Goal: Task Accomplishment & Management: Complete application form

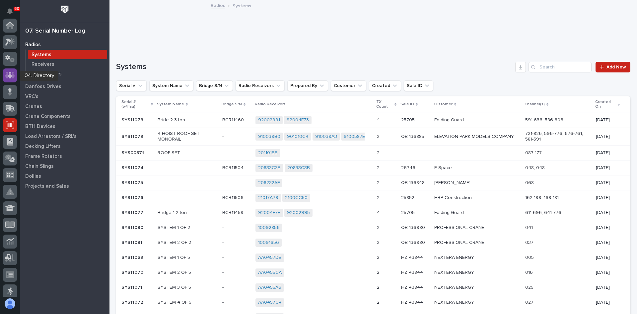
click at [9, 75] on icon at bounding box center [10, 75] width 4 height 7
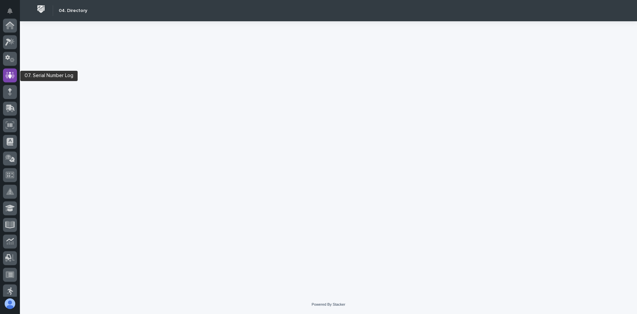
scroll to position [50, 0]
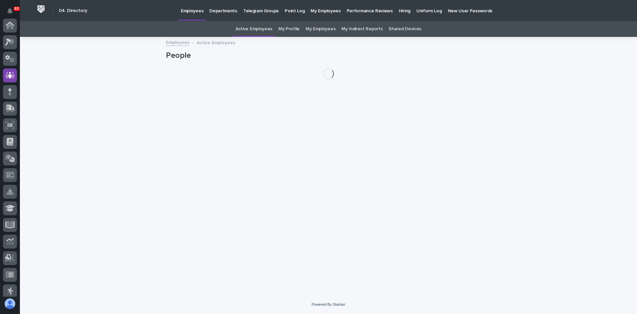
scroll to position [50, 0]
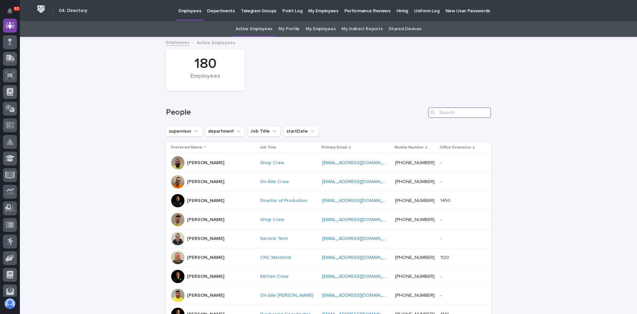
click at [441, 111] on input "Search" at bounding box center [459, 112] width 63 height 11
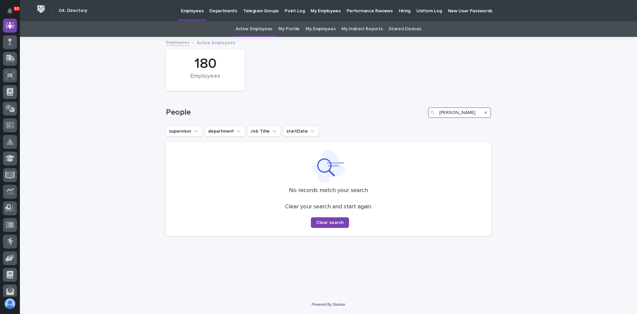
drag, startPoint x: 471, startPoint y: 111, endPoint x: 387, endPoint y: 113, distance: 83.7
click at [387, 113] on div "People [PERSON_NAME]" at bounding box center [328, 112] width 325 height 11
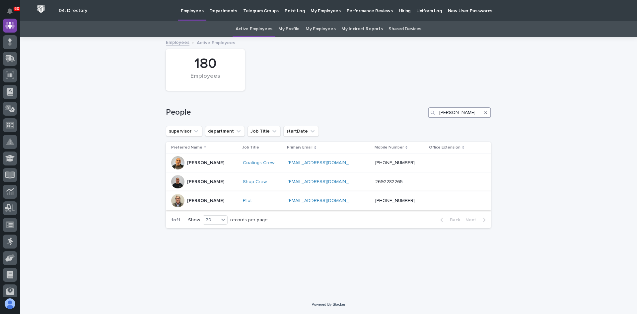
type input "[PERSON_NAME]"
click at [220, 201] on div "[PERSON_NAME]" at bounding box center [204, 200] width 66 height 13
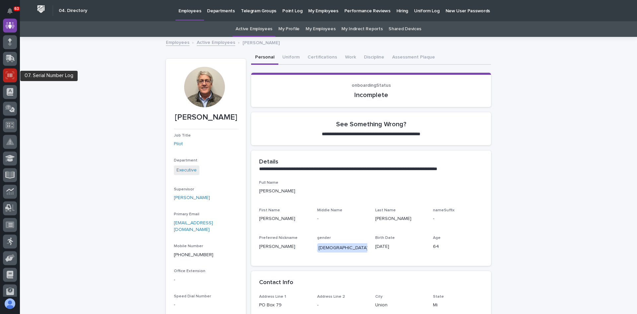
click at [6, 77] on icon at bounding box center [10, 75] width 9 height 8
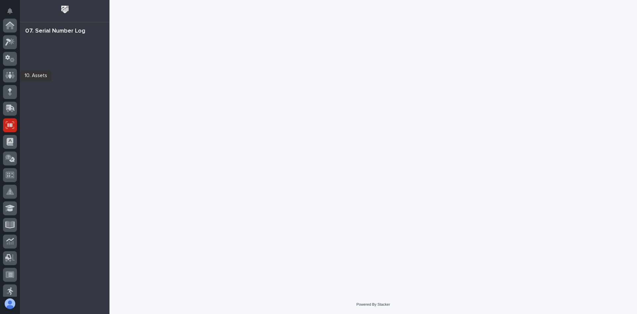
scroll to position [100, 0]
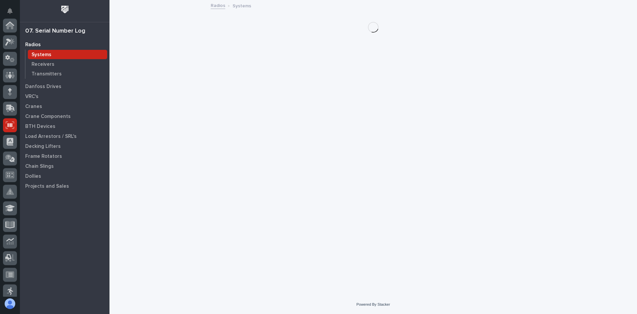
scroll to position [100, 0]
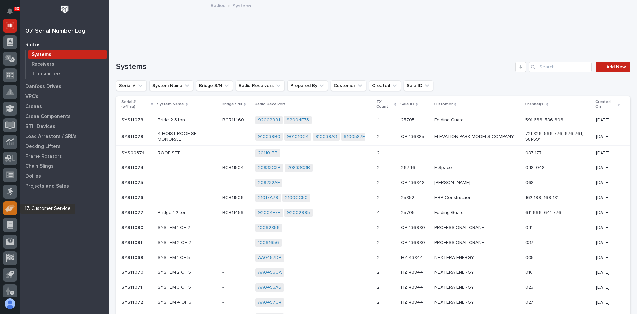
click at [12, 206] on icon at bounding box center [12, 206] width 6 height 5
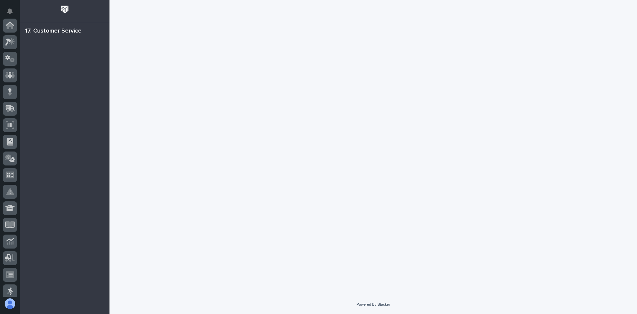
scroll to position [120, 0]
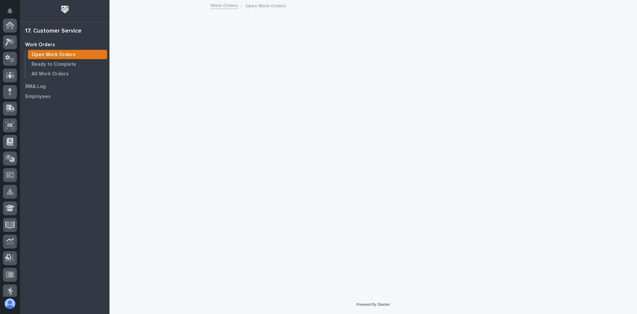
scroll to position [120, 0]
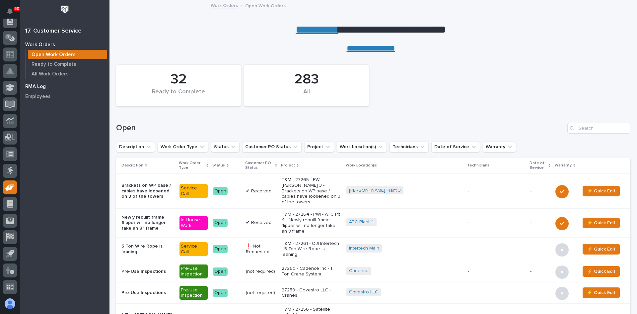
click at [42, 87] on p "RMA Log" at bounding box center [35, 87] width 21 height 6
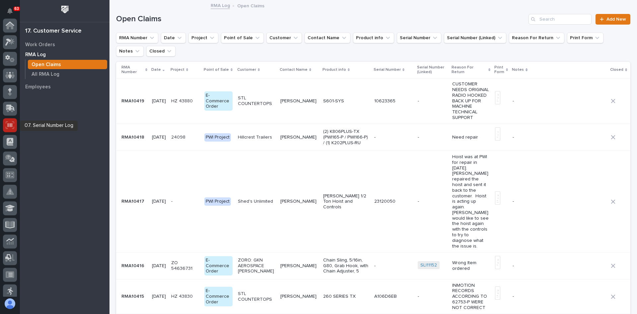
click at [10, 122] on icon at bounding box center [10, 125] width 9 height 8
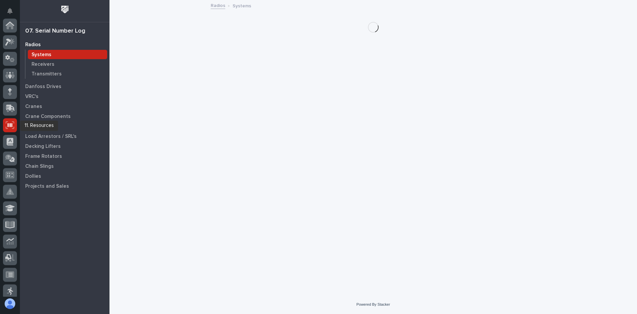
scroll to position [100, 0]
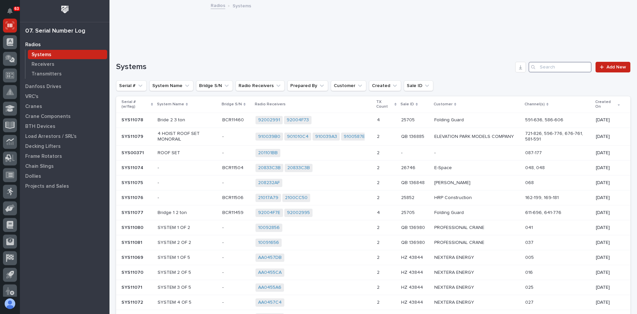
click at [538, 69] on input "Search" at bounding box center [560, 67] width 63 height 11
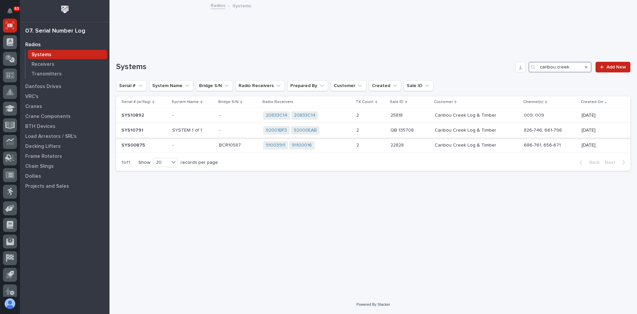
type input "caribou creek"
click at [163, 130] on p at bounding box center [143, 130] width 45 height 6
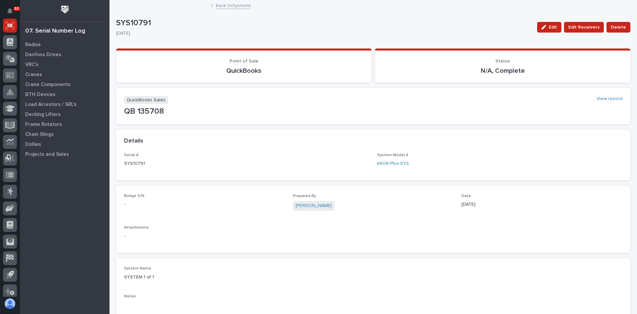
click at [229, 5] on link "Back to Systems" at bounding box center [233, 5] width 35 height 8
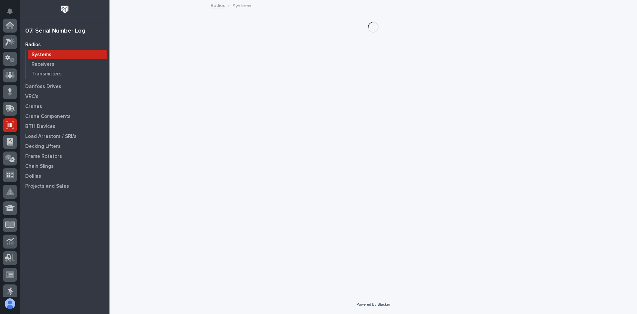
scroll to position [100, 0]
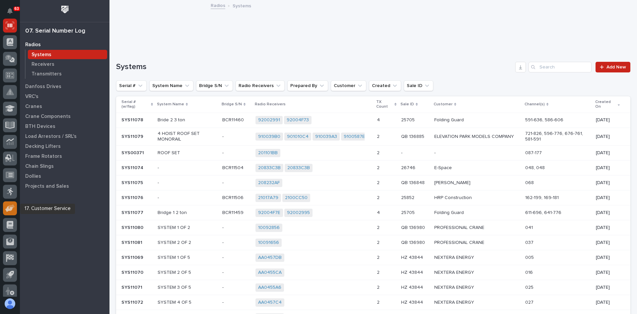
click at [10, 209] on icon at bounding box center [9, 208] width 8 height 6
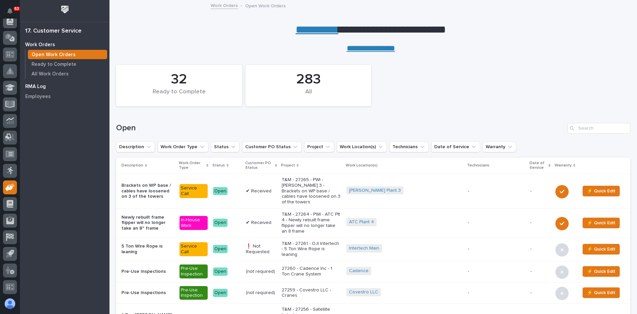
click at [35, 85] on p "RMA Log" at bounding box center [35, 87] width 21 height 6
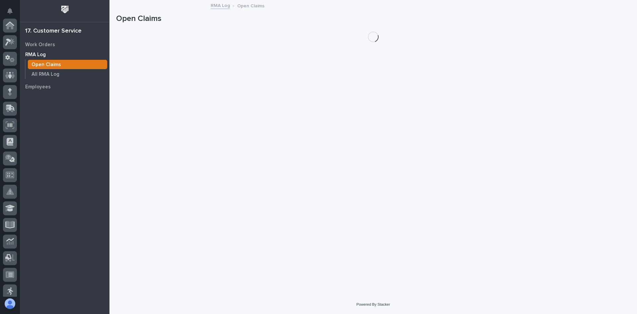
scroll to position [120, 0]
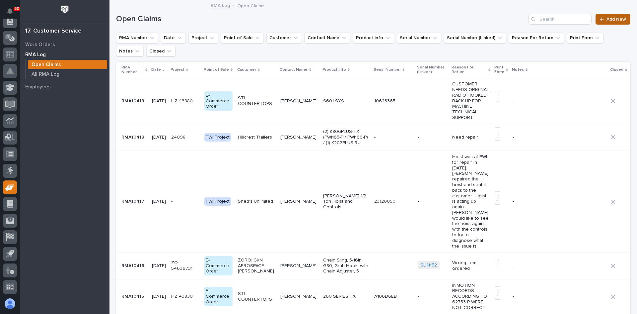
click at [608, 21] on span "Add New" at bounding box center [617, 19] width 20 height 5
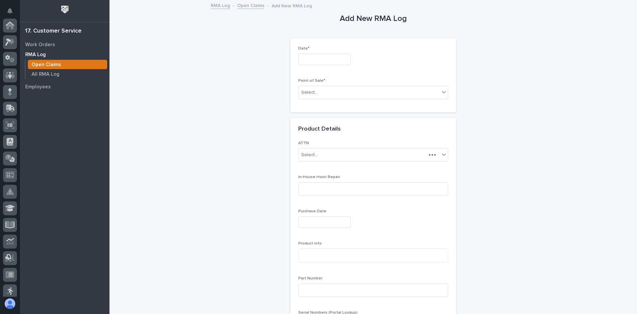
scroll to position [120, 0]
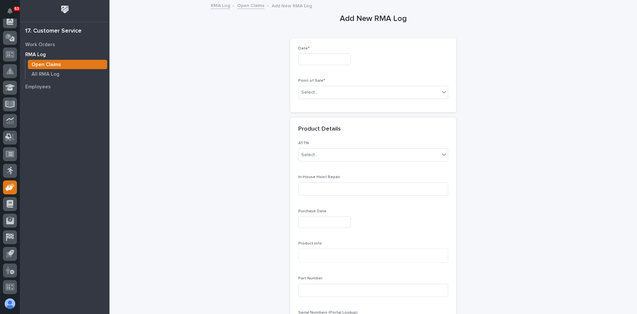
click at [304, 60] on input "text" at bounding box center [324, 59] width 52 height 12
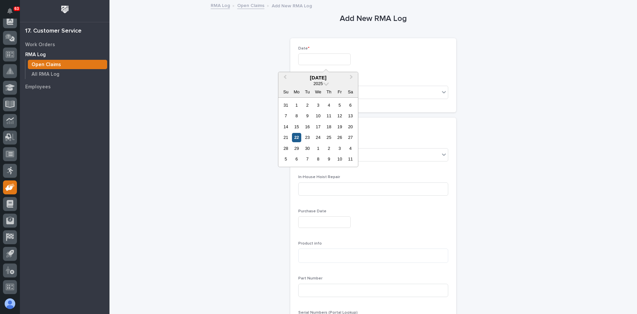
click at [297, 138] on div "22" at bounding box center [296, 137] width 9 height 9
type input "*********"
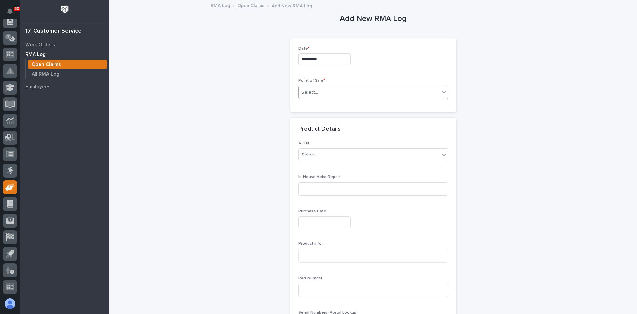
click at [321, 93] on div "Select..." at bounding box center [369, 92] width 141 height 11
click at [315, 105] on span "PWI Project" at bounding box center [312, 104] width 27 height 7
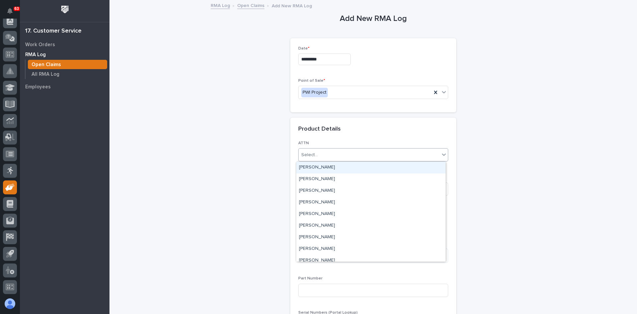
click at [324, 152] on div "Select..." at bounding box center [369, 154] width 141 height 11
type input "***"
click at [321, 165] on div "[PERSON_NAME]" at bounding box center [370, 168] width 149 height 12
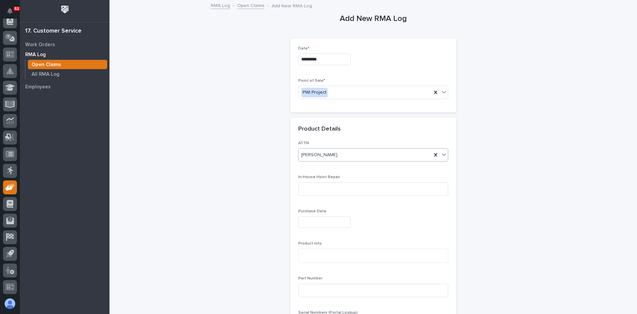
click at [299, 221] on input "text" at bounding box center [324, 222] width 52 height 12
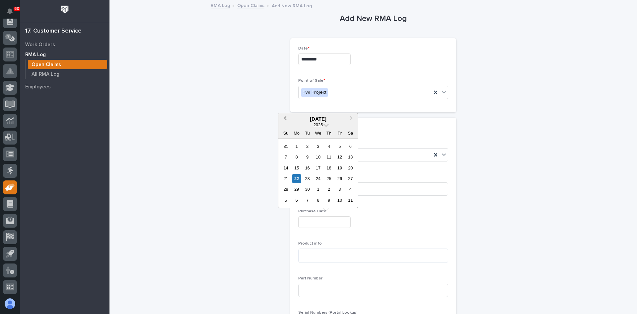
click at [285, 117] on span "Previous Month" at bounding box center [285, 118] width 0 height 9
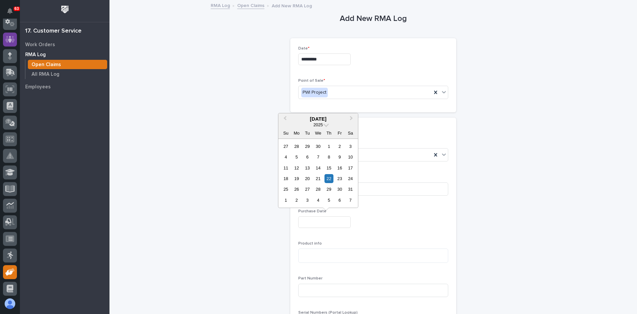
scroll to position [0, 0]
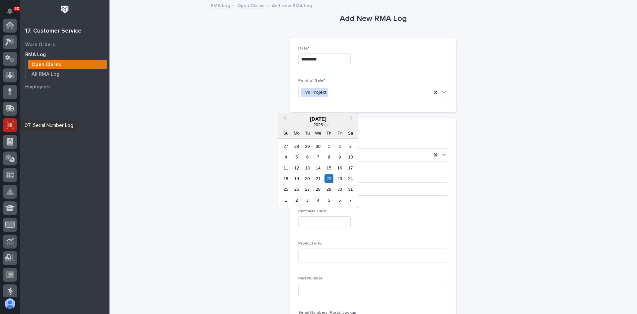
click at [6, 123] on icon at bounding box center [10, 125] width 9 height 8
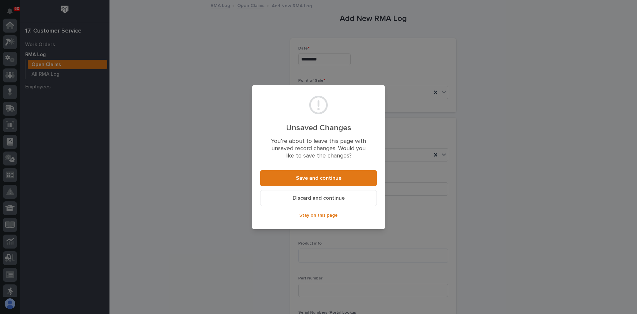
click at [321, 197] on span "Discard and continue" at bounding box center [319, 197] width 52 height 7
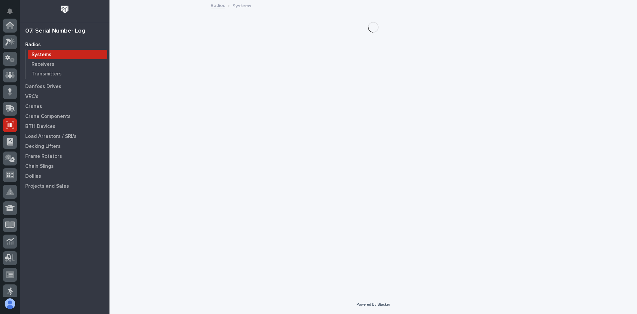
scroll to position [100, 0]
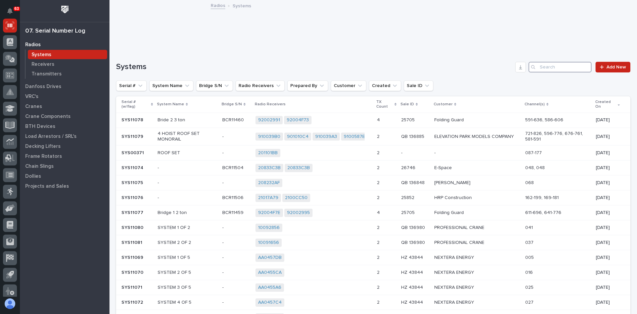
click at [542, 67] on input "Search" at bounding box center [560, 67] width 63 height 11
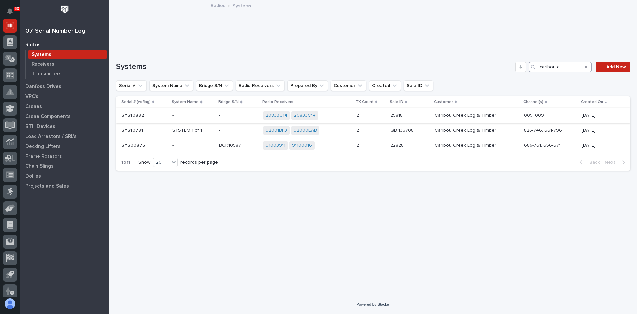
type input "caribou c"
click at [234, 116] on p at bounding box center [238, 116] width 39 height 6
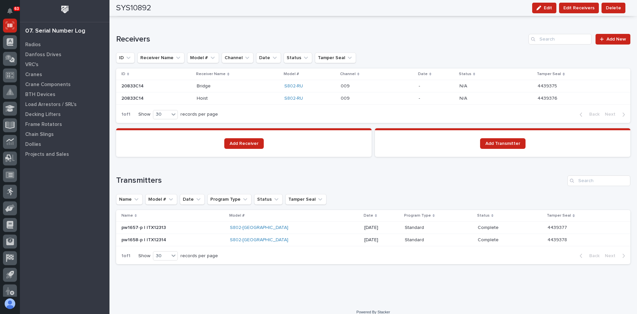
scroll to position [442, 0]
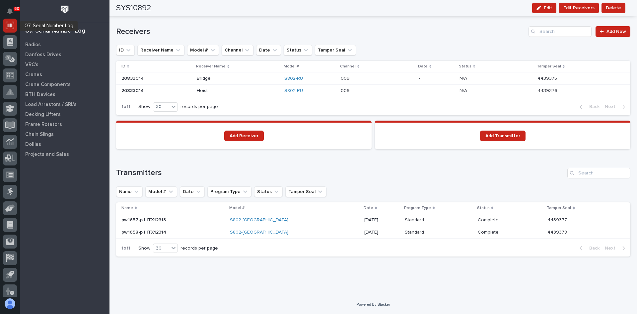
click at [7, 25] on icon at bounding box center [10, 26] width 9 height 8
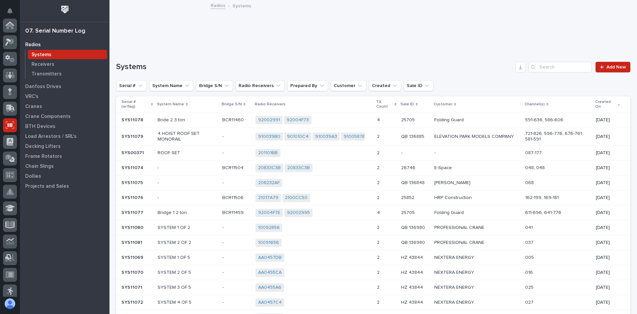
scroll to position [100, 0]
click at [541, 67] on input "Search" at bounding box center [560, 67] width 63 height 11
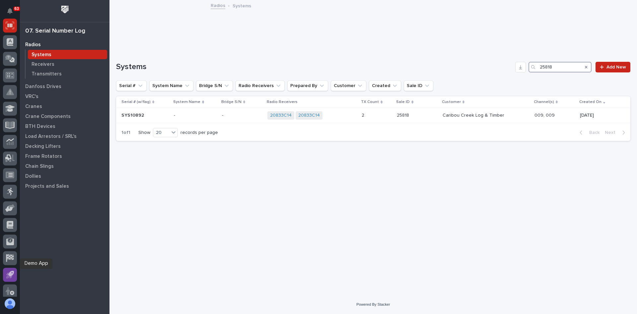
scroll to position [120, 0]
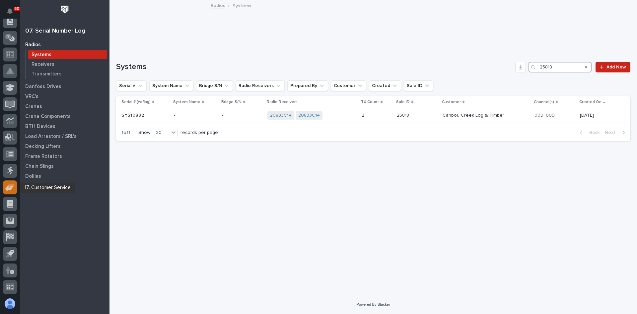
type input "25818"
click at [11, 184] on icon at bounding box center [10, 187] width 10 height 8
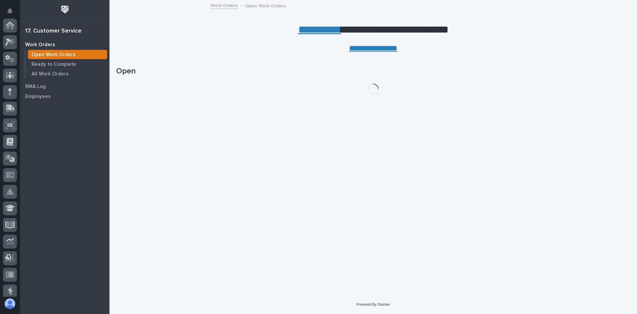
scroll to position [120, 0]
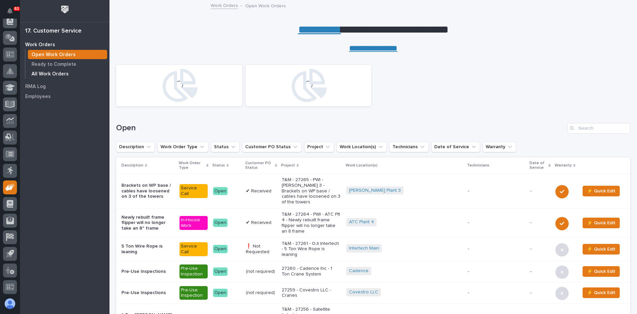
click at [54, 72] on p "All Work Orders" at bounding box center [50, 74] width 37 height 6
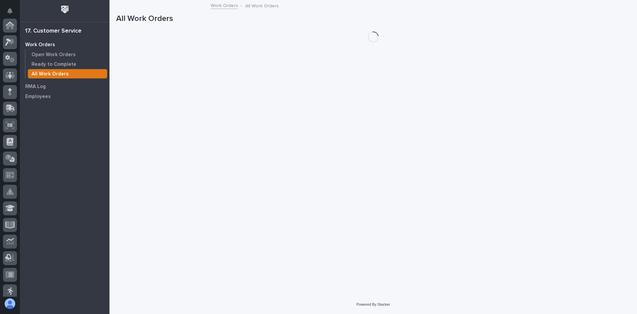
scroll to position [120, 0]
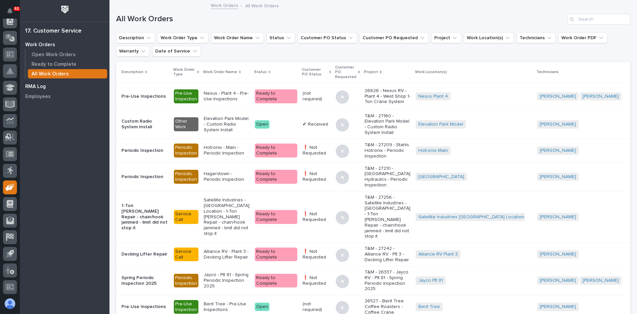
click at [34, 85] on p "RMA Log" at bounding box center [35, 87] width 21 height 6
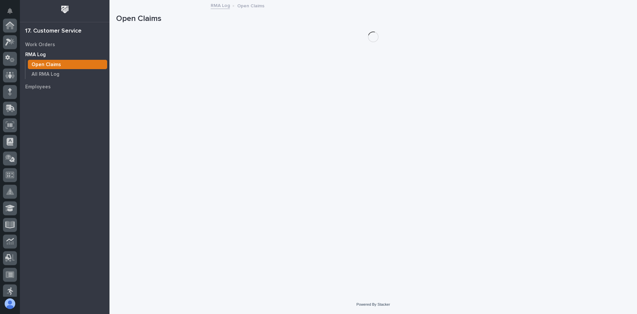
scroll to position [120, 0]
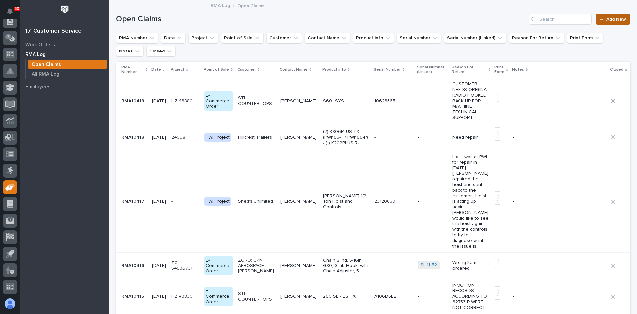
click at [607, 20] on span "Add New" at bounding box center [617, 19] width 20 height 5
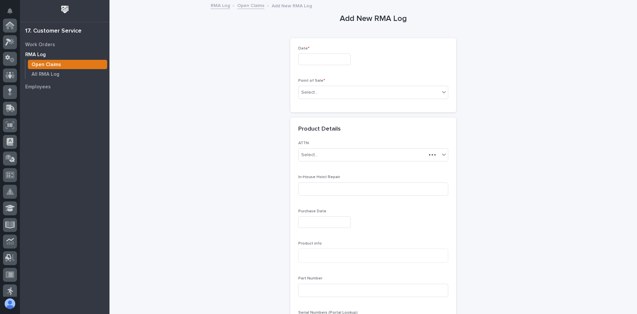
scroll to position [120, 0]
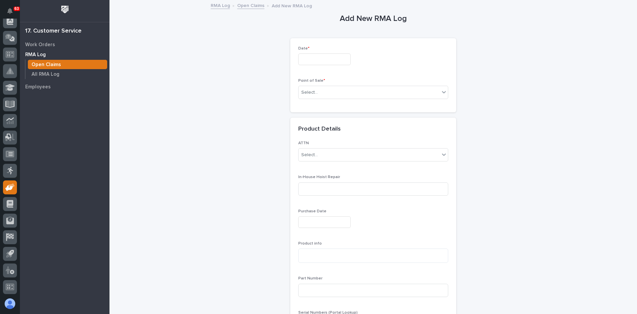
click at [314, 59] on input "text" at bounding box center [324, 59] width 52 height 12
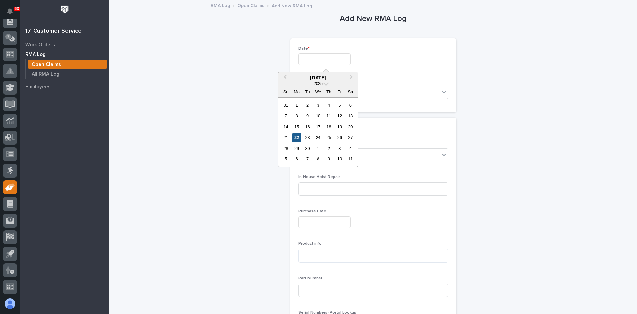
click at [298, 137] on div "22" at bounding box center [296, 137] width 9 height 9
type input "*********"
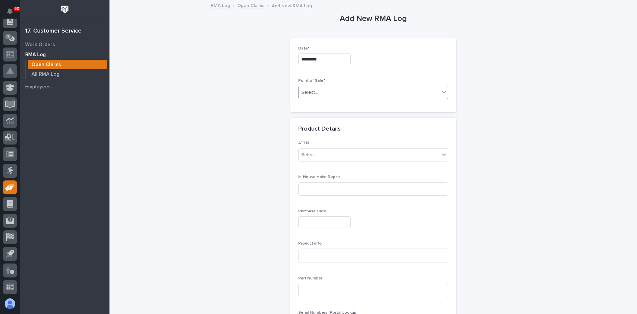
click at [318, 92] on div "Select..." at bounding box center [369, 92] width 141 height 11
click at [317, 104] on span "PWI Project" at bounding box center [312, 104] width 27 height 7
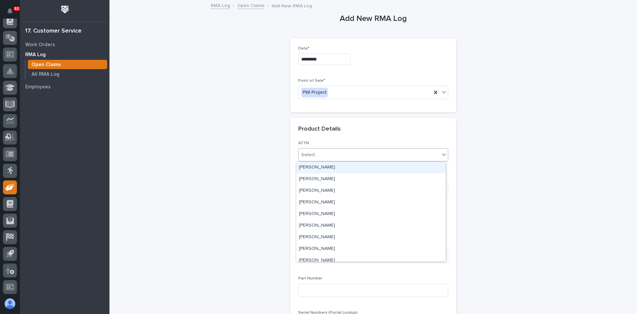
click at [319, 154] on input "text" at bounding box center [319, 155] width 1 height 6
type input "***"
click at [316, 164] on div "[PERSON_NAME]" at bounding box center [370, 168] width 149 height 12
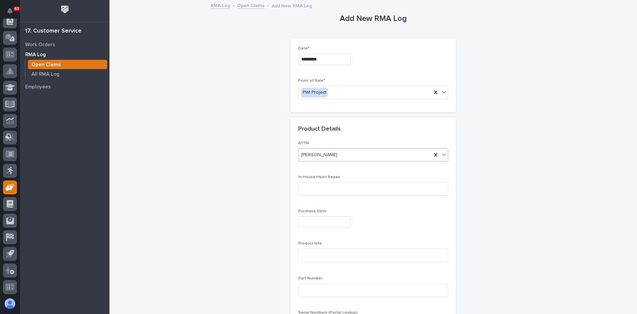
click at [307, 223] on input "text" at bounding box center [324, 222] width 52 height 12
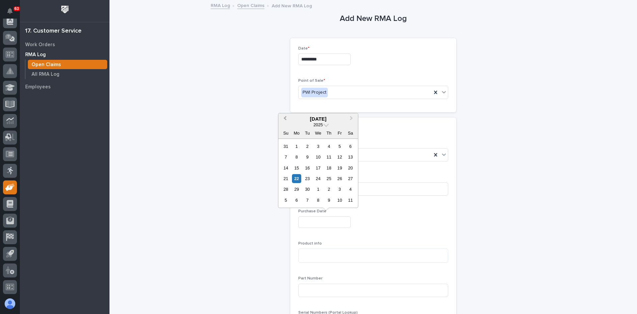
click at [283, 115] on button "Previous Month" at bounding box center [284, 119] width 11 height 11
click at [351, 118] on span "Next Month" at bounding box center [351, 118] width 0 height 9
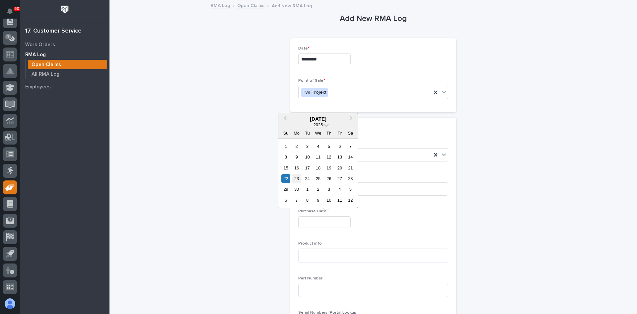
click at [298, 178] on div "23" at bounding box center [296, 178] width 9 height 9
type input "**********"
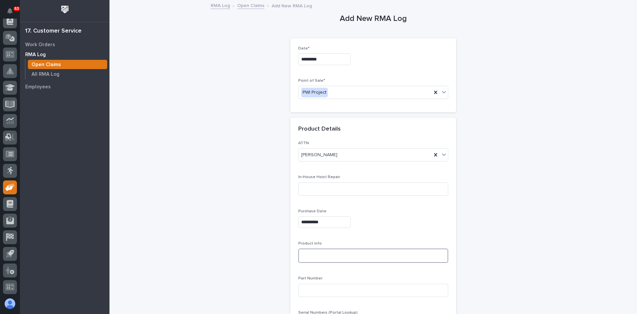
click at [303, 256] on textarea at bounding box center [373, 255] width 150 height 14
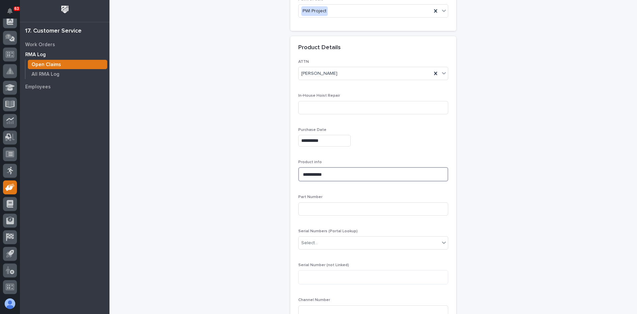
scroll to position [100, 0]
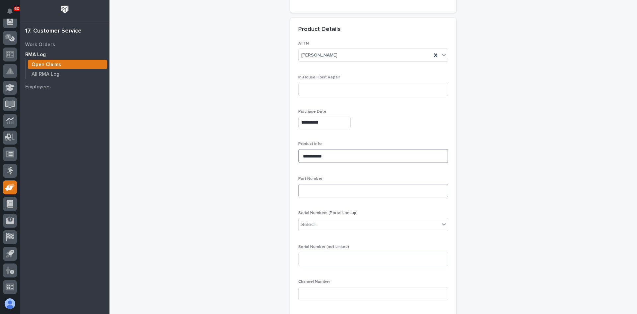
type textarea "**********"
click at [304, 190] on input at bounding box center [373, 190] width 150 height 13
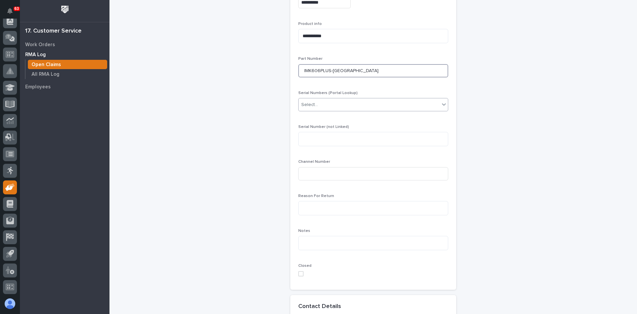
scroll to position [232, 0]
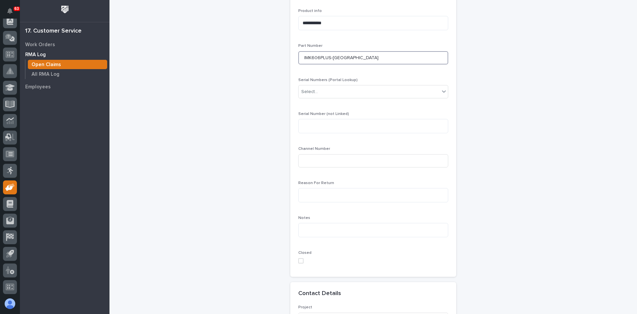
type input "IMK606PLUS-[GEOGRAPHIC_DATA]"
click at [308, 129] on textarea at bounding box center [373, 126] width 150 height 14
type textarea "*"
click at [303, 160] on input at bounding box center [373, 160] width 150 height 13
type input "?"
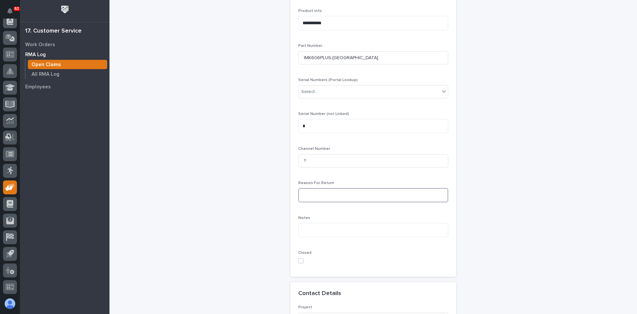
click at [307, 195] on textarea at bounding box center [373, 195] width 150 height 14
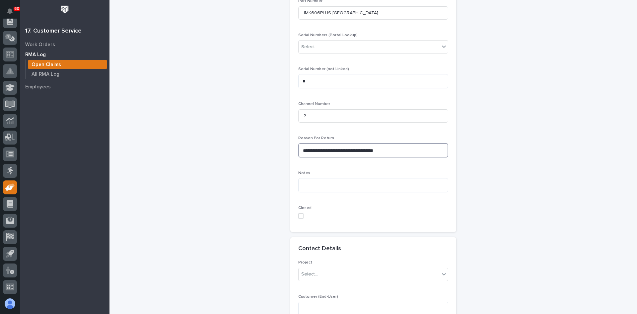
scroll to position [365, 0]
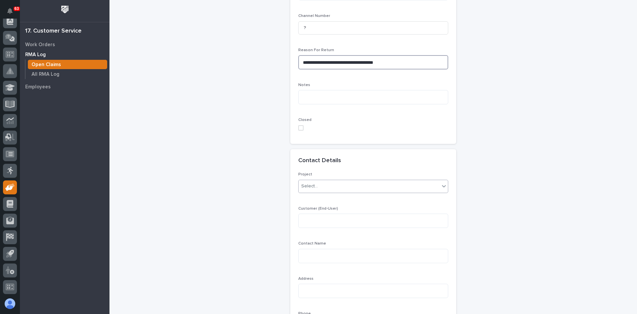
type textarea "**********"
click at [321, 186] on div "Select..." at bounding box center [369, 186] width 141 height 11
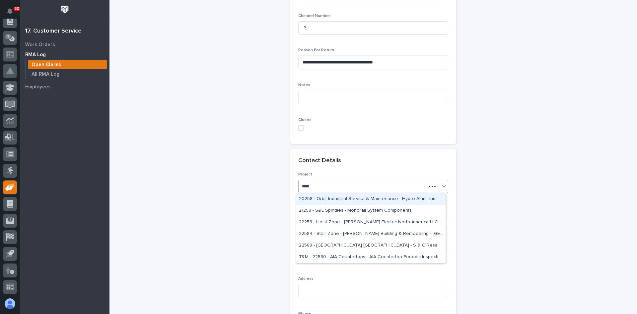
type input "*****"
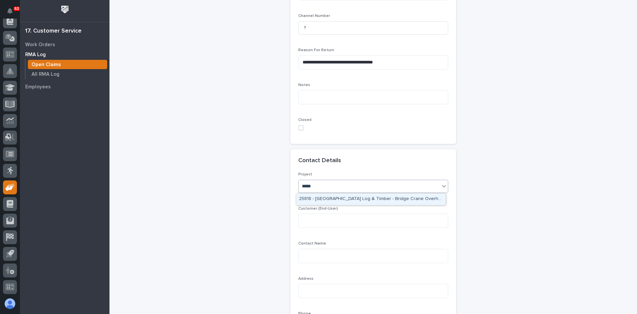
click at [346, 197] on div "25818 - [GEOGRAPHIC_DATA] Log & Timber - Bridge Crane Overhaul" at bounding box center [370, 199] width 149 height 12
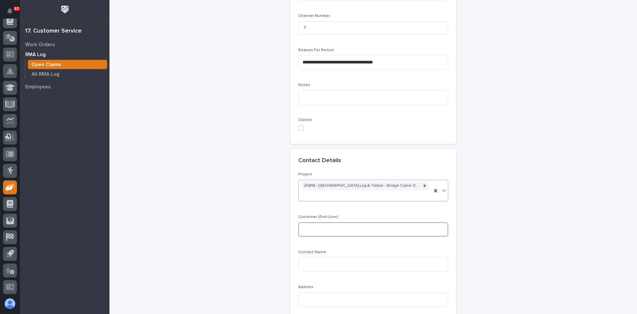
click at [308, 222] on textarea at bounding box center [373, 229] width 150 height 14
type textarea "**********"
click at [307, 257] on textarea at bounding box center [373, 264] width 150 height 14
type textarea "**********"
click at [307, 292] on textarea at bounding box center [373, 299] width 150 height 14
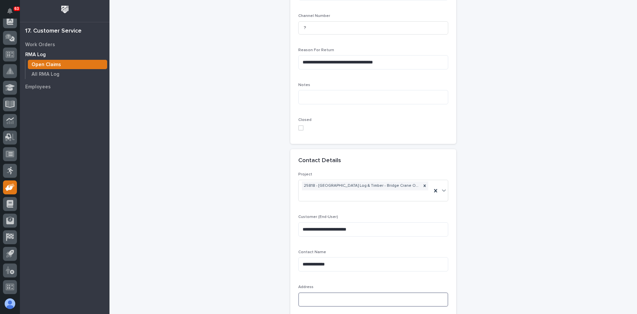
paste textarea "**********"
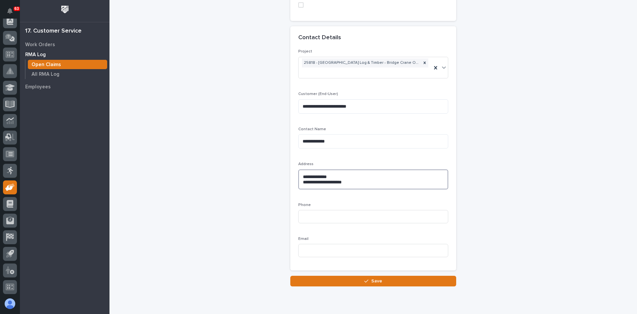
scroll to position [504, 0]
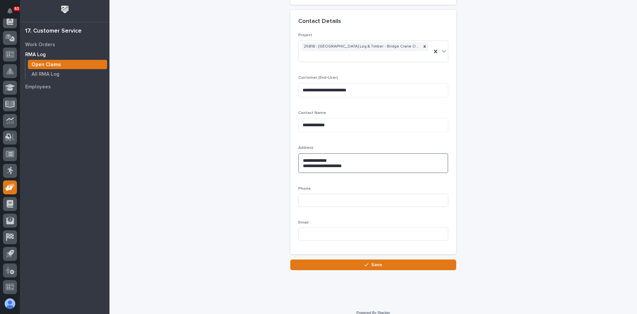
type textarea "**********"
paste input "[PHONE_NUMBER]"
type input "[PHONE_NUMBER]"
paste input "[PERSON_NAME][EMAIL_ADDRESS][DOMAIN_NAME]"
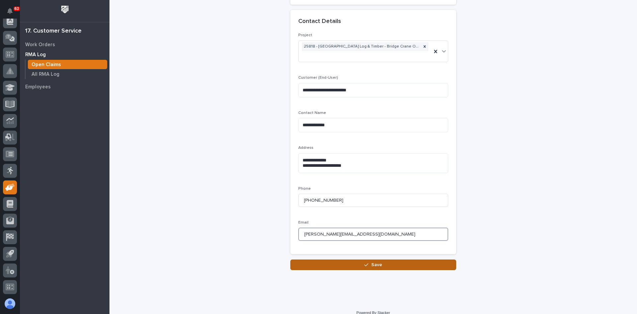
type input "[PERSON_NAME][EMAIL_ADDRESS][DOMAIN_NAME]"
click at [376, 262] on span "Save" at bounding box center [376, 265] width 11 height 6
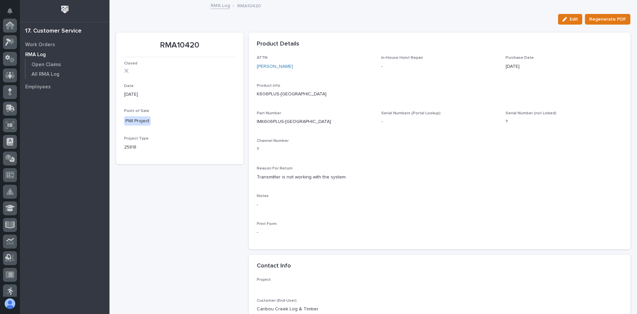
scroll to position [120, 0]
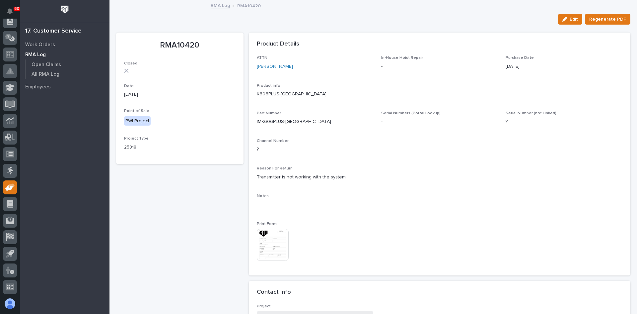
click at [268, 241] on img at bounding box center [273, 245] width 32 height 32
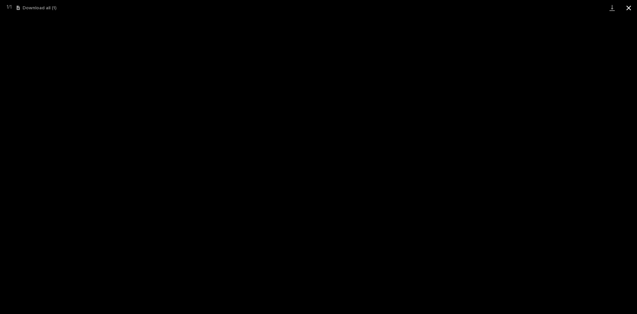
click at [628, 9] on button "Close gallery" at bounding box center [629, 8] width 17 height 16
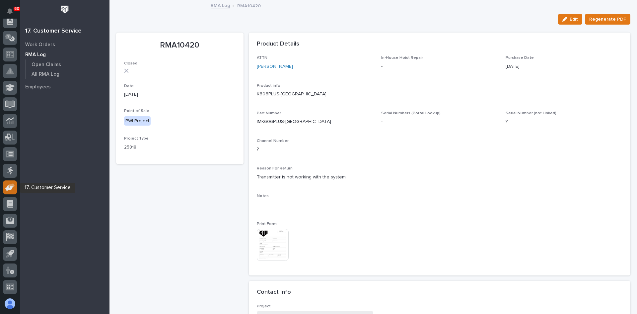
click at [13, 189] on icon at bounding box center [10, 187] width 10 height 8
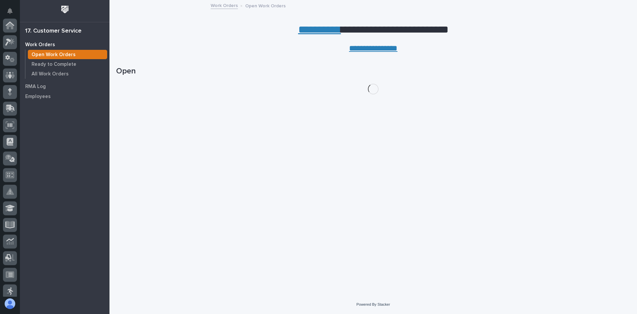
scroll to position [120, 0]
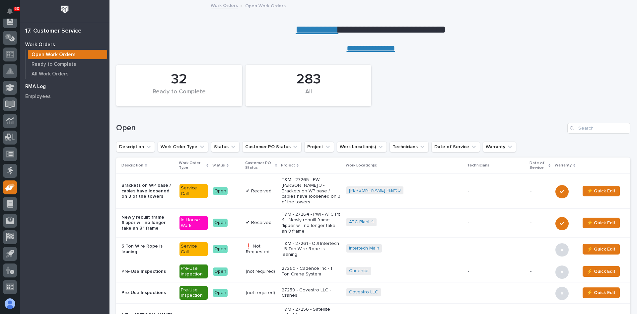
click at [38, 85] on p "RMA Log" at bounding box center [35, 87] width 21 height 6
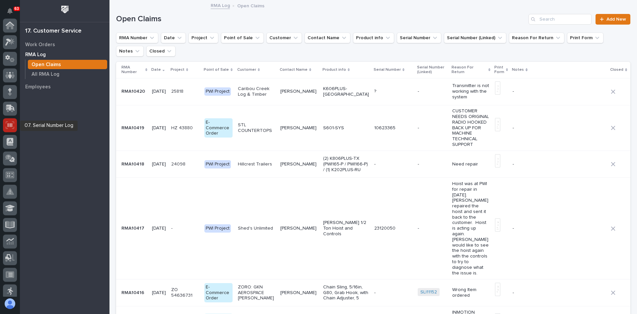
click at [8, 128] on icon at bounding box center [10, 125] width 9 height 8
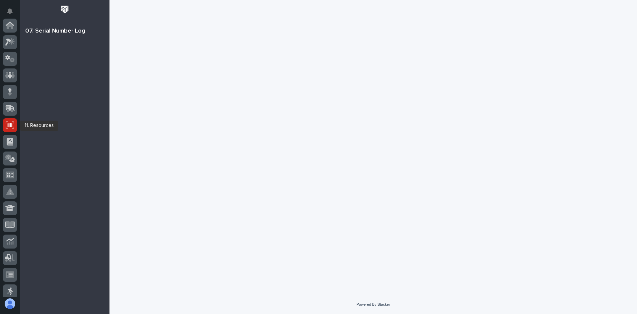
scroll to position [100, 0]
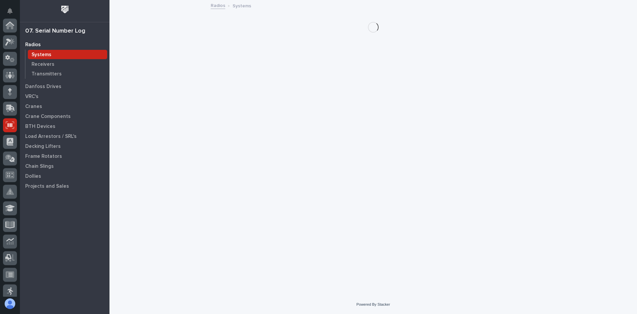
scroll to position [100, 0]
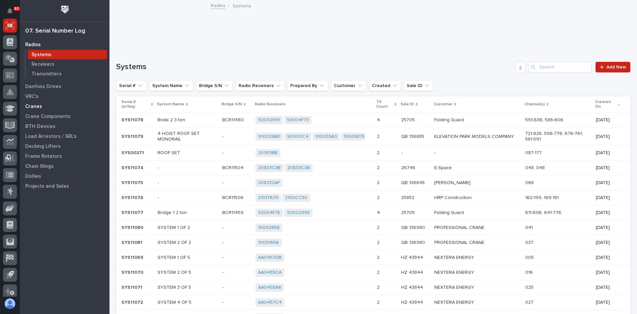
click at [34, 106] on p "Cranes" at bounding box center [33, 107] width 17 height 6
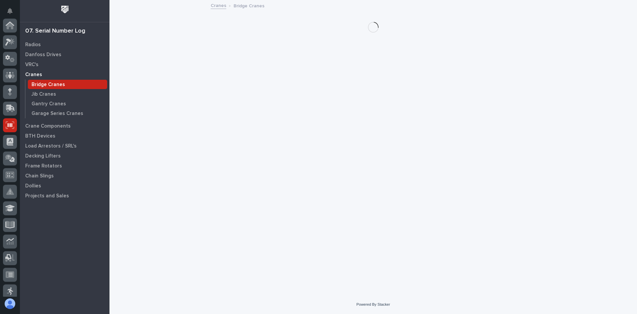
scroll to position [100, 0]
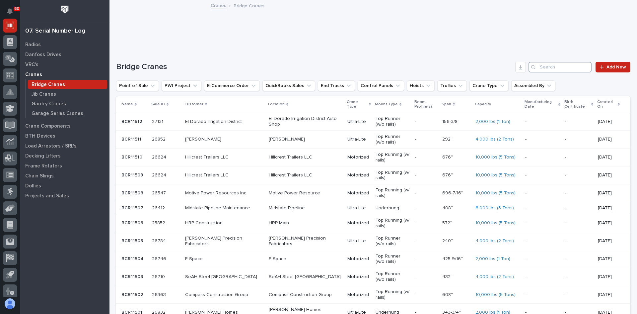
click at [539, 66] on input "Search" at bounding box center [560, 67] width 63 height 11
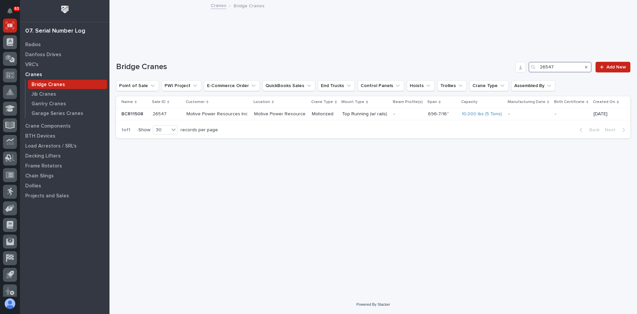
type input "26547"
click at [38, 44] on p "Radios" at bounding box center [33, 45] width 16 height 6
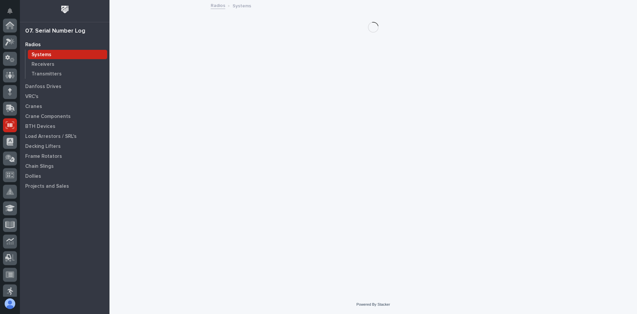
scroll to position [100, 0]
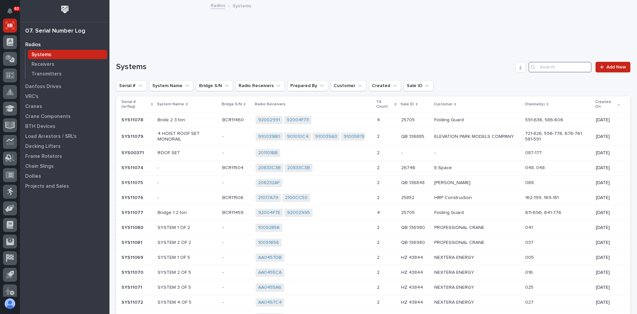
click at [545, 67] on input "Search" at bounding box center [560, 67] width 63 height 11
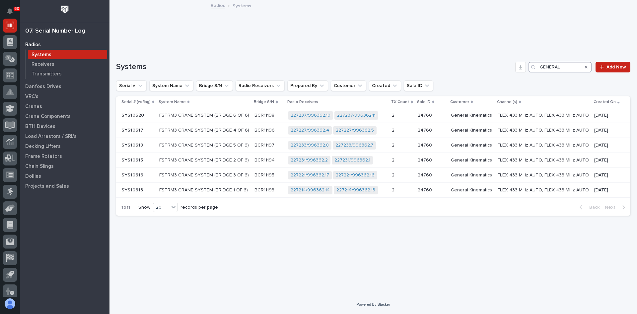
drag, startPoint x: 562, startPoint y: 64, endPoint x: 453, endPoint y: 88, distance: 111.0
click at [453, 88] on div "Systems GENERAL Add New Serial # System Name Bridge S/N Radio Receivers Prepare…" at bounding box center [373, 139] width 514 height 154
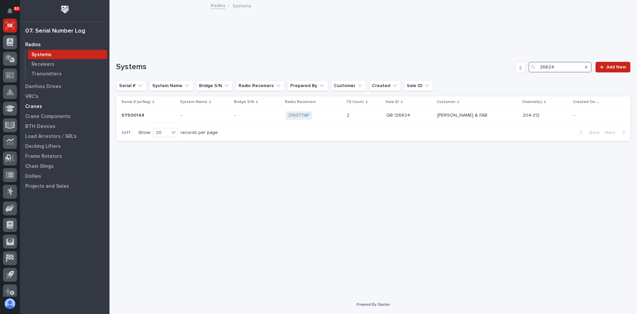
type input "26624"
click at [37, 106] on p "Cranes" at bounding box center [33, 107] width 17 height 6
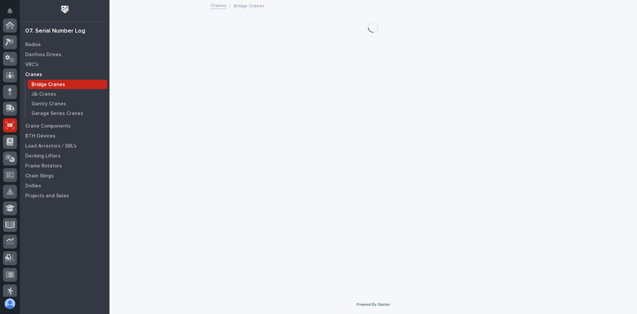
scroll to position [100, 0]
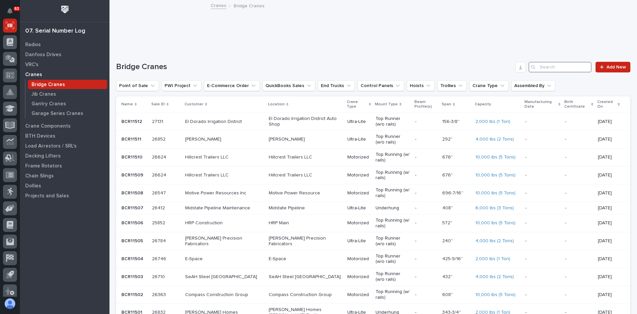
click at [541, 65] on input "Search" at bounding box center [560, 67] width 63 height 11
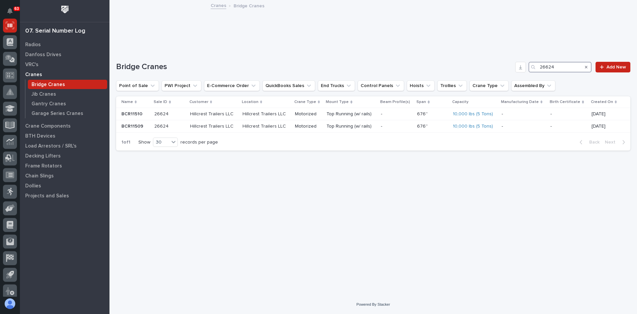
type input "26624"
